Goal: Task Accomplishment & Management: Manage account settings

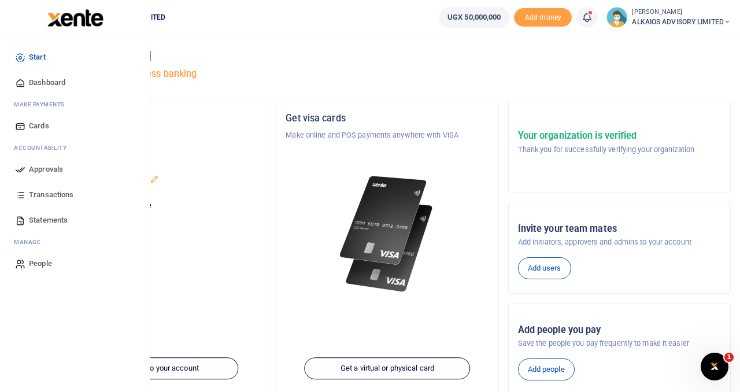
click at [39, 170] on span "Approvals" at bounding box center [46, 170] width 34 height 12
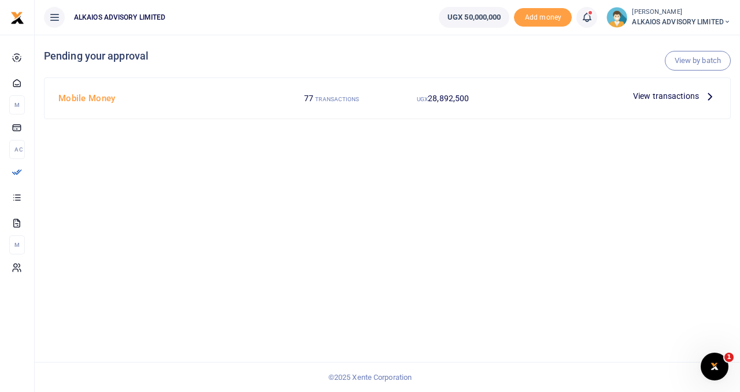
click at [652, 96] on span "View transactions" at bounding box center [666, 96] width 66 height 13
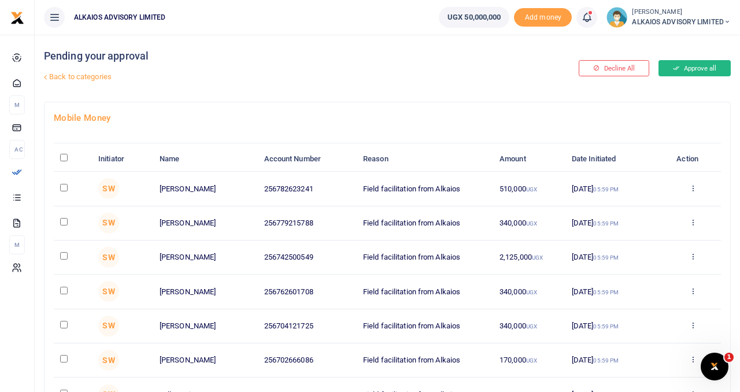
click at [682, 70] on button "Approve all" at bounding box center [694, 68] width 72 height 16
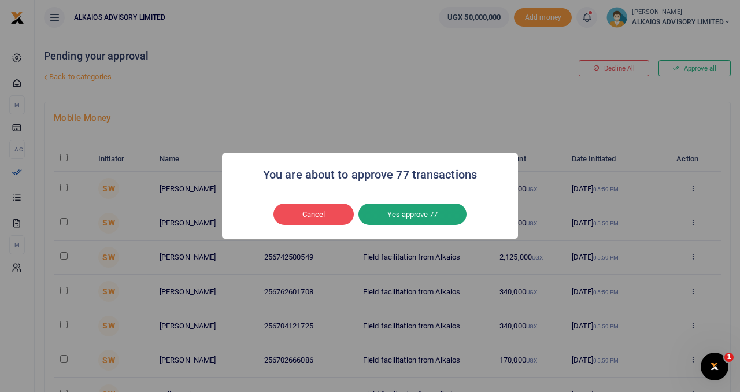
click at [437, 214] on button "Yes approve 77" at bounding box center [412, 214] width 108 height 22
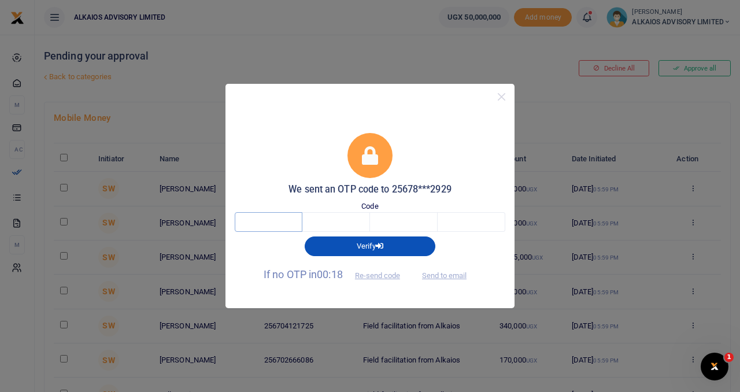
click at [283, 217] on input "text" at bounding box center [269, 222] width 68 height 20
type input "5"
type input "9"
type input "0"
type input "4"
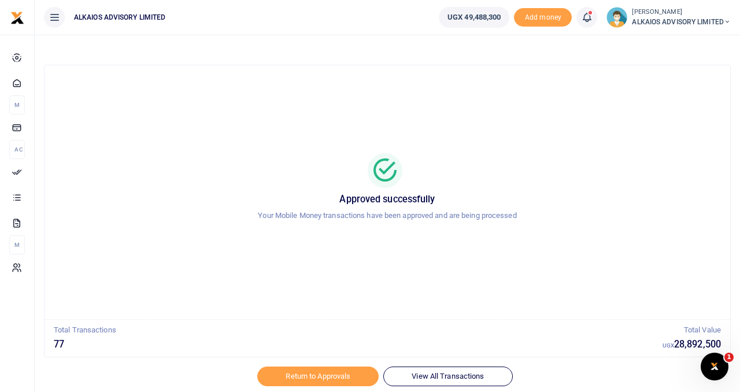
click at [727, 21] on icon at bounding box center [726, 22] width 7 height 8
click at [671, 84] on link "Logout" at bounding box center [686, 84] width 91 height 16
